Goal: Navigation & Orientation: Find specific page/section

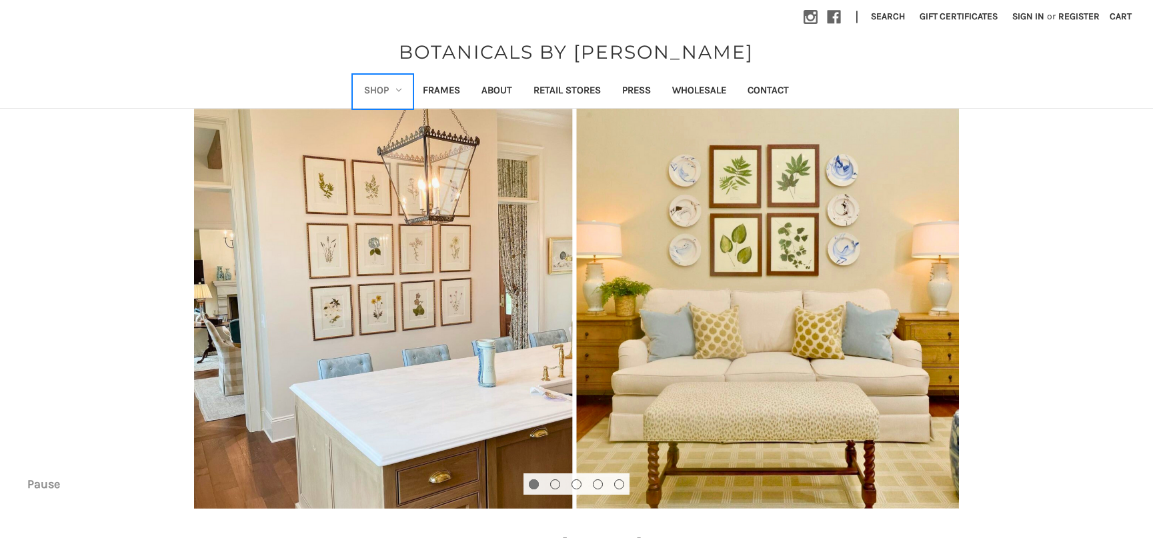
click at [397, 91] on icon "Shop" at bounding box center [398, 89] width 5 height 5
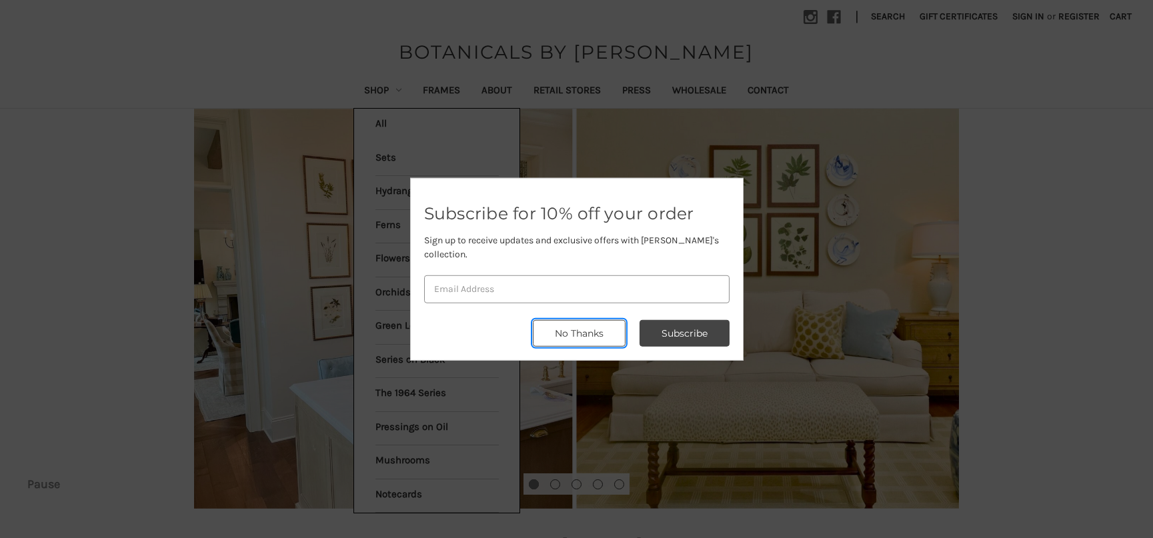
click at [569, 334] on button "No Thanks" at bounding box center [579, 333] width 93 height 27
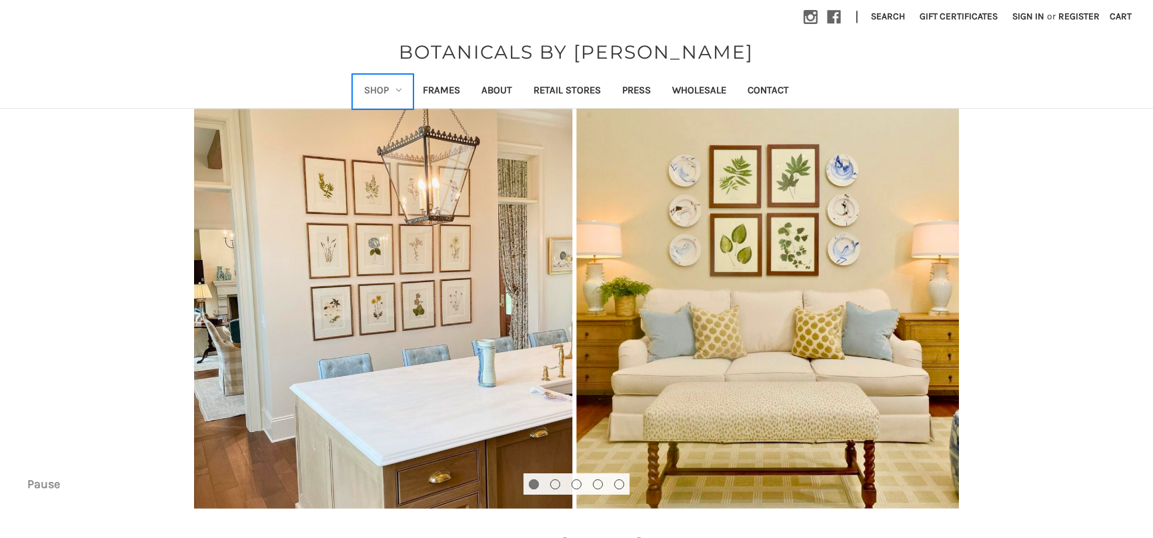
click at [380, 92] on link "Shop" at bounding box center [383, 91] width 59 height 33
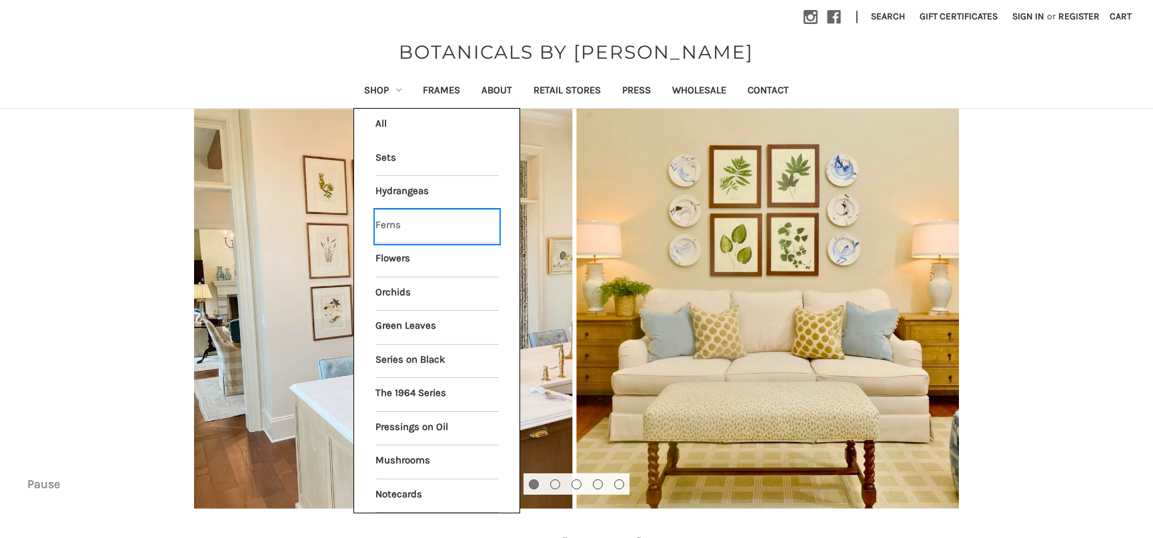
click at [406, 234] on link "Ferns" at bounding box center [437, 226] width 123 height 33
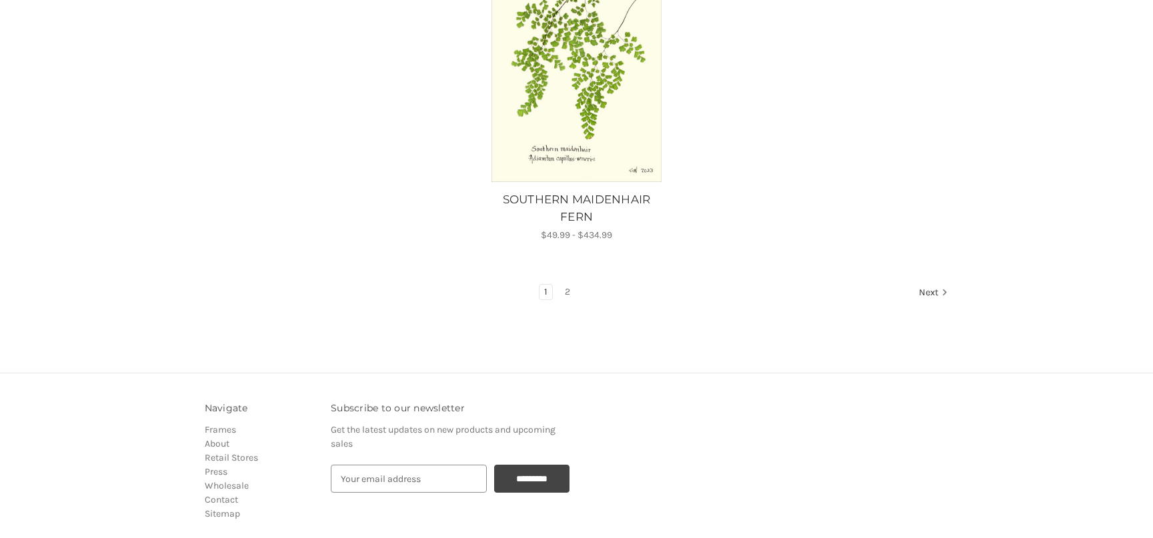
scroll to position [1468, 0]
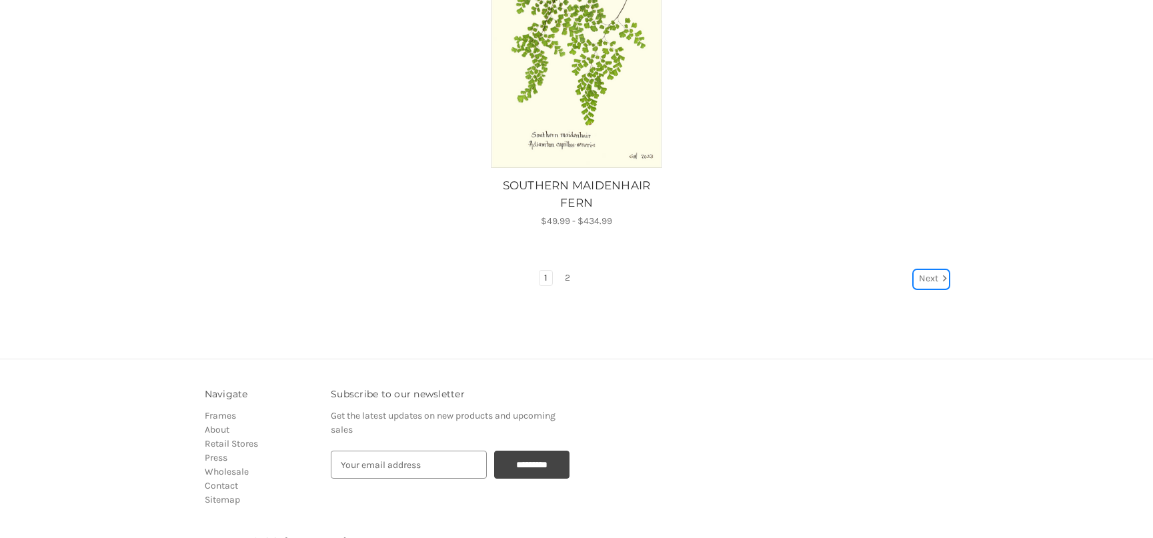
click at [930, 271] on link "Next" at bounding box center [932, 279] width 34 height 17
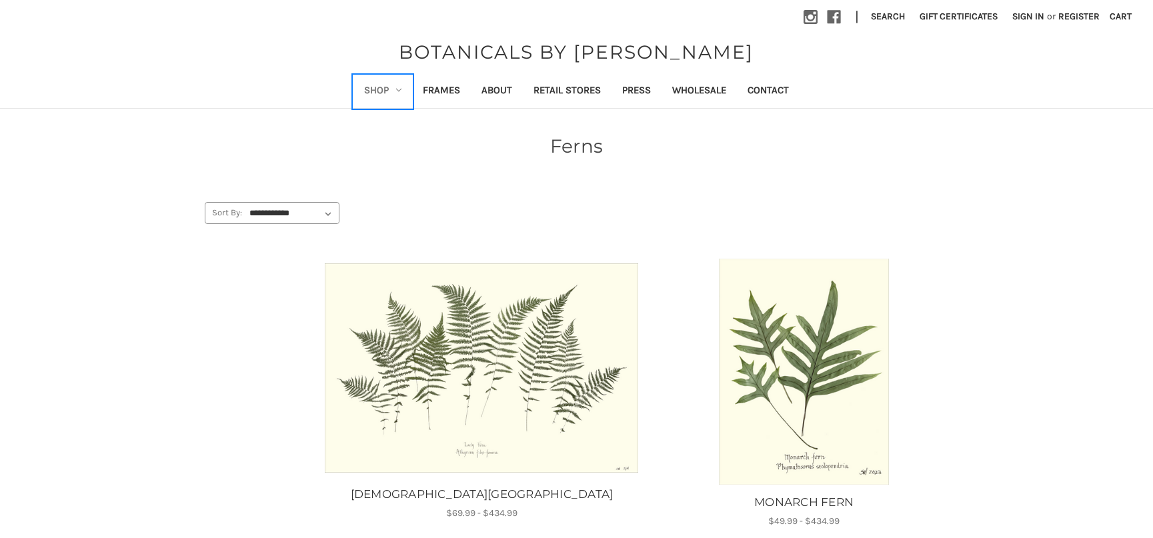
click at [388, 91] on link "Shop" at bounding box center [383, 91] width 59 height 33
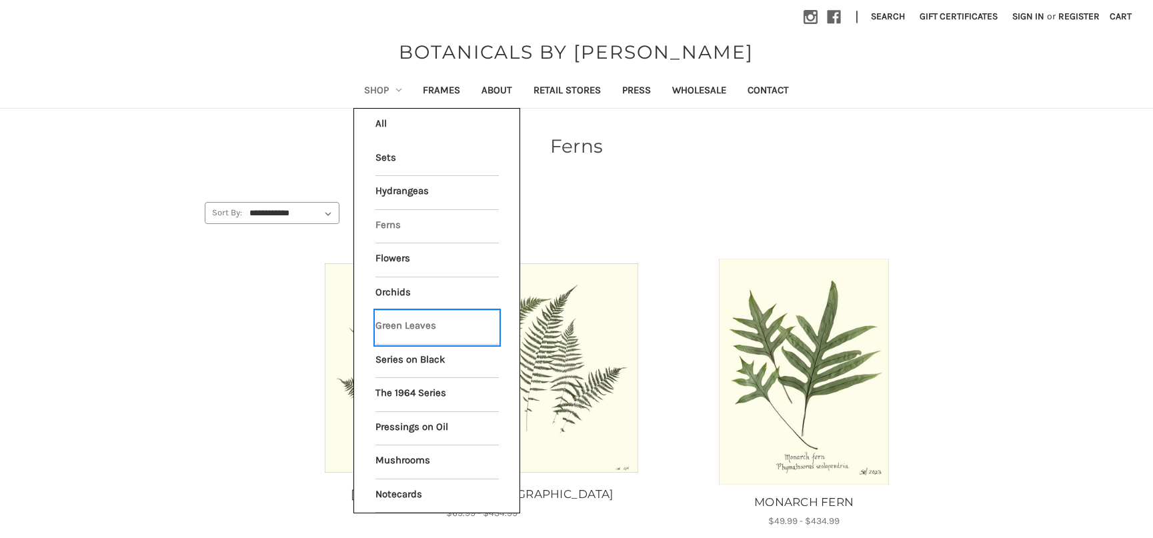
click at [416, 330] on link "Green Leaves" at bounding box center [437, 327] width 123 height 33
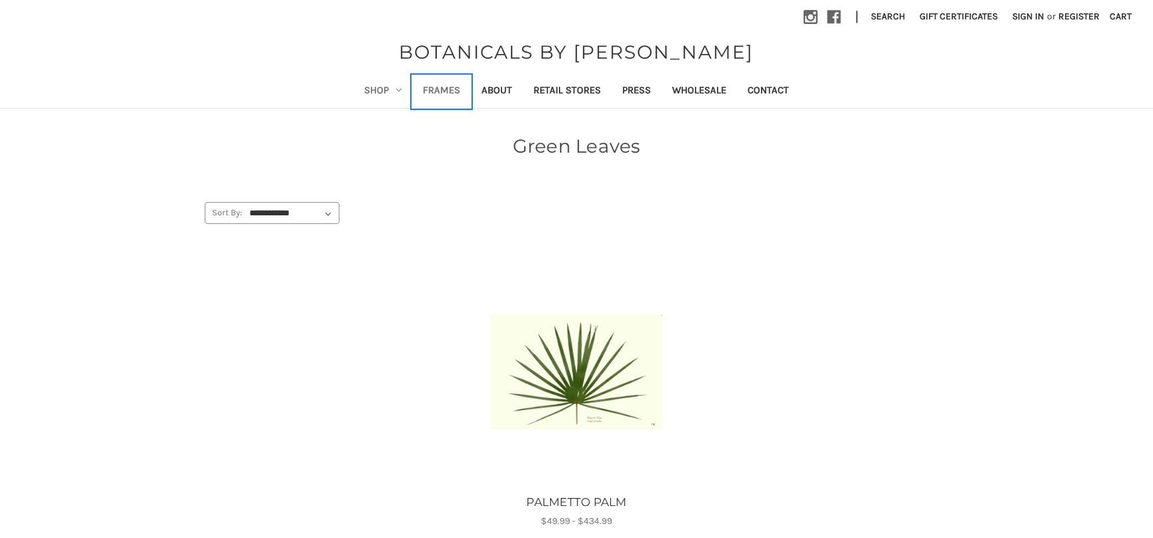
click at [446, 91] on link "Frames" at bounding box center [441, 91] width 59 height 33
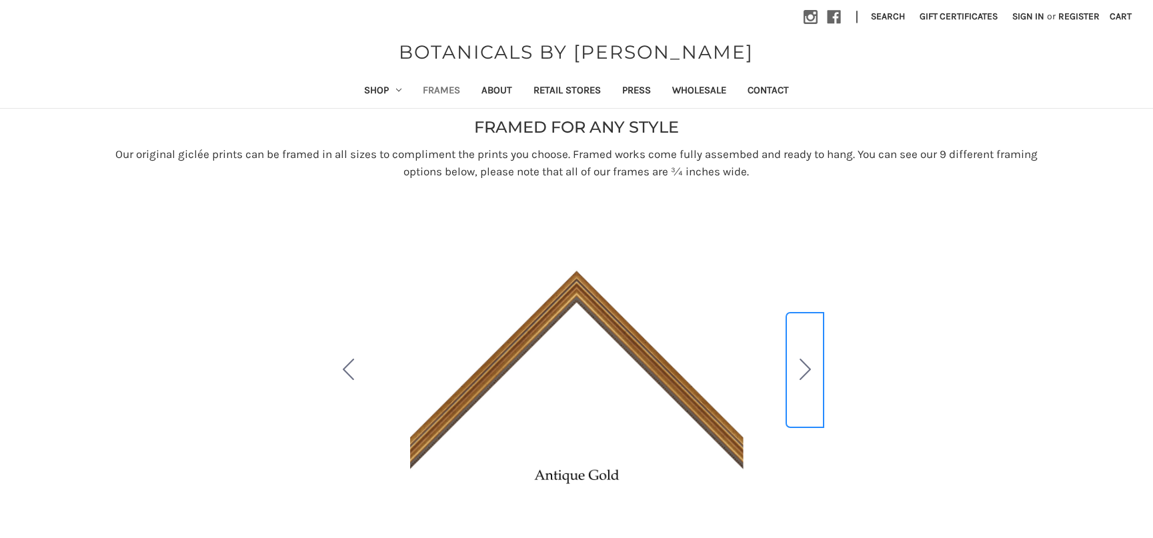
click at [807, 372] on icon "Go to slide 2" at bounding box center [805, 369] width 11 height 21
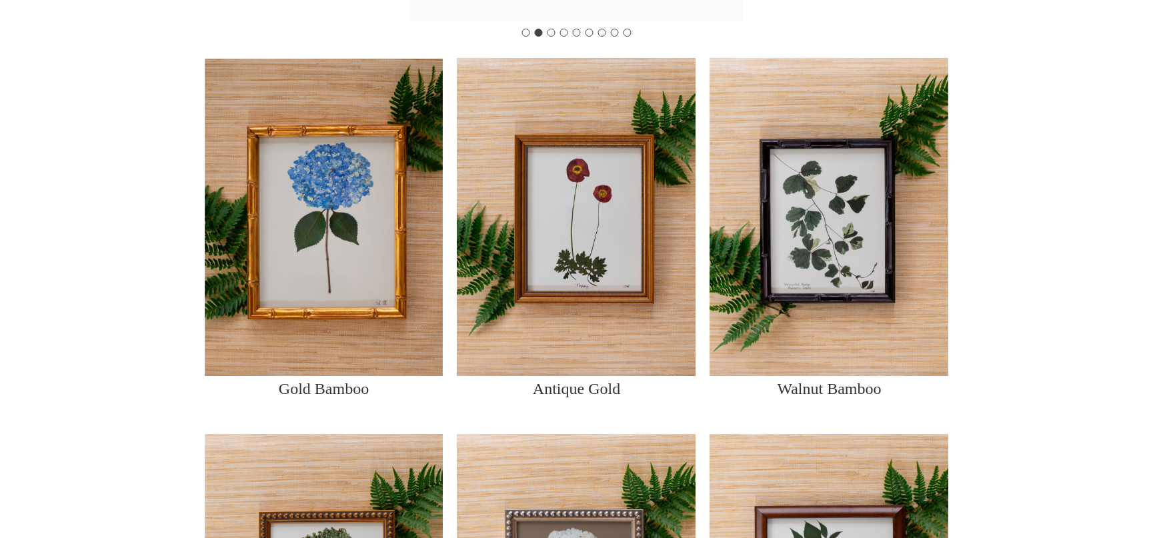
scroll to position [520, 0]
